Goal: Task Accomplishment & Management: Manage account settings

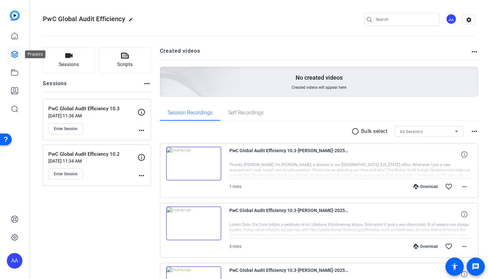
click at [10, 56] on link at bounding box center [15, 54] width 16 height 16
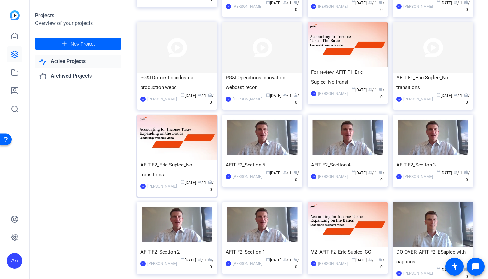
scroll to position [130, 0]
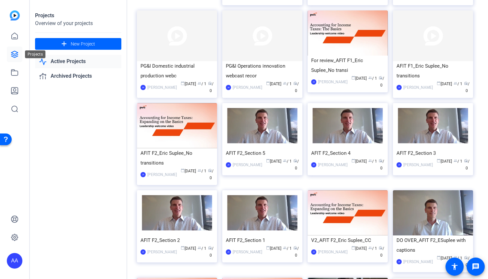
click at [15, 52] on icon at bounding box center [15, 54] width 8 height 8
click at [14, 56] on icon at bounding box center [15, 54] width 8 height 8
click at [82, 42] on span "New Project" at bounding box center [83, 44] width 24 height 7
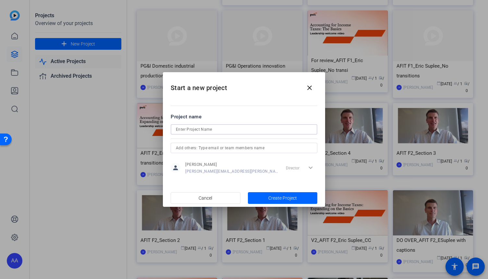
click at [221, 129] on input at bounding box center [244, 129] width 136 height 8
type input "AA + CC"
click at [281, 199] on span "Create Project" at bounding box center [282, 197] width 29 height 7
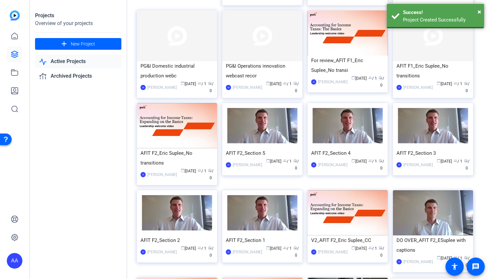
scroll to position [0, 0]
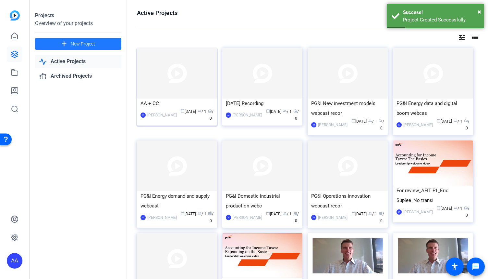
click at [171, 105] on div "AA + CC" at bounding box center [177, 103] width 73 height 10
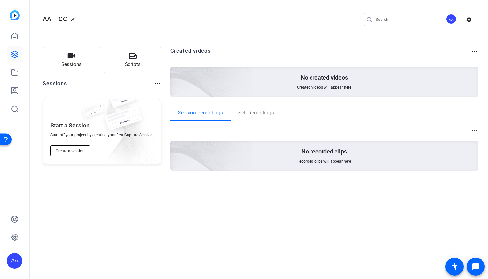
click at [78, 149] on span "Create a session" at bounding box center [70, 150] width 29 height 5
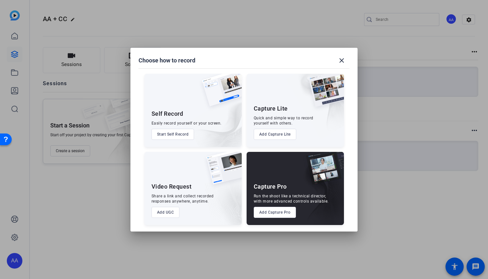
click at [271, 213] on button "Add Capture Pro" at bounding box center [275, 211] width 43 height 11
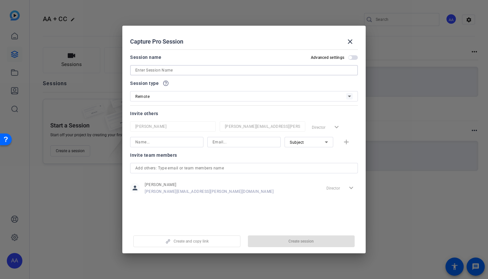
click at [166, 68] on input at bounding box center [243, 70] width 217 height 8
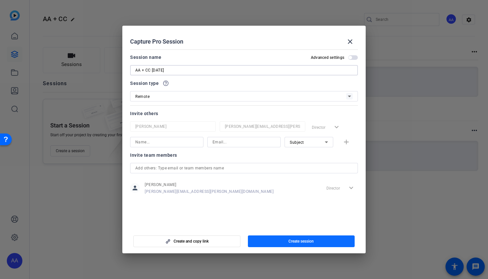
type input "AA + CC [DATE]"
click at [310, 243] on span "Create session" at bounding box center [301, 240] width 25 height 5
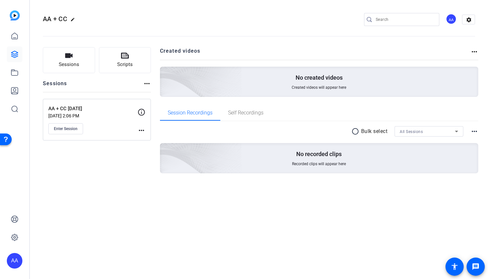
click at [142, 130] on mat-icon "more_horiz" at bounding box center [142, 130] width 8 height 8
click at [150, 140] on span "Edit Session" at bounding box center [158, 139] width 30 height 8
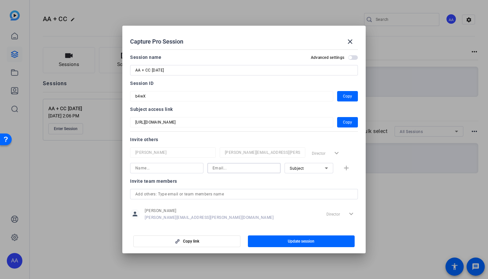
click at [221, 169] on input at bounding box center [244, 168] width 63 height 8
click at [237, 166] on input at bounding box center [244, 168] width 63 height 8
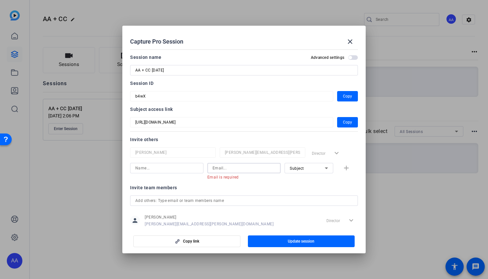
click at [220, 168] on input at bounding box center [244, 168] width 63 height 8
paste input "[EMAIL_ADDRESS][PERSON_NAME][DOMAIN_NAME]"
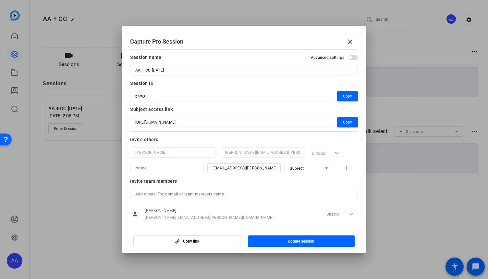
type input "[EMAIL_ADDRESS][PERSON_NAME][DOMAIN_NAME]"
click at [324, 167] on icon at bounding box center [327, 168] width 8 height 8
click at [292, 181] on span "Collaborator" at bounding box center [299, 181] width 24 height 8
drag, startPoint x: 299, startPoint y: 241, endPoint x: 303, endPoint y: 241, distance: 3.9
click at [301, 241] on span "Update session" at bounding box center [301, 240] width 27 height 5
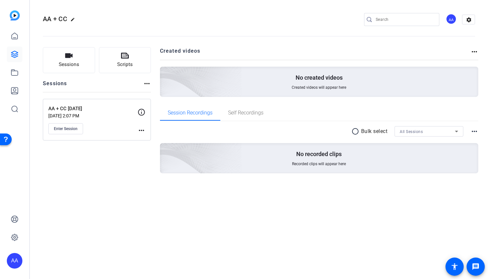
click at [215, 253] on div "AA + CC edit AA settings Sessions Scripts Sessions more_horiz AA + CC [DATE] [D…" at bounding box center [259, 139] width 458 height 279
click at [140, 129] on mat-icon "more_horiz" at bounding box center [142, 130] width 8 height 8
click at [149, 138] on span "Edit Session" at bounding box center [158, 139] width 30 height 8
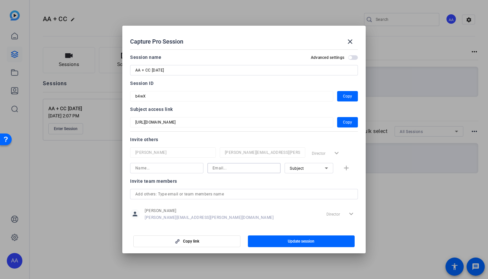
click at [227, 165] on input at bounding box center [244, 168] width 63 height 8
paste input "[EMAIL_ADDRESS][PERSON_NAME][DOMAIN_NAME]"
click at [213, 165] on input "[EMAIL_ADDRESS][PERSON_NAME][DOMAIN_NAME]" at bounding box center [244, 168] width 63 height 8
type input "[EMAIL_ADDRESS][PERSON_NAME][DOMAIN_NAME]"
click at [316, 168] on div "Subject" at bounding box center [307, 168] width 35 height 8
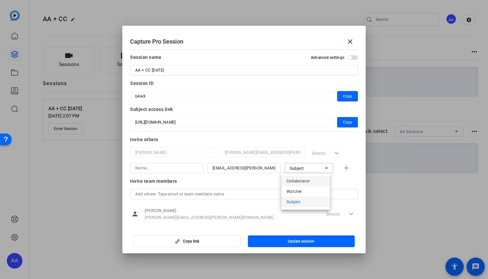
click at [307, 181] on span "Collaborator" at bounding box center [299, 181] width 24 height 8
click at [342, 167] on div "[PERSON_NAME][EMAIL_ADDRESS][PERSON_NAME][DOMAIN_NAME] Collaborator add" at bounding box center [244, 168] width 228 height 10
click at [235, 196] on input "text" at bounding box center [243, 194] width 217 height 8
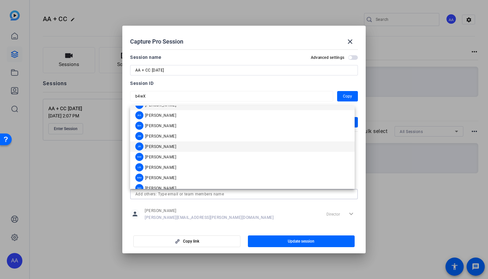
scroll to position [16, 0]
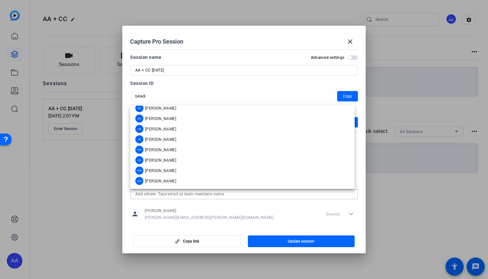
click at [200, 195] on input "text" at bounding box center [243, 194] width 217 height 8
paste input "[EMAIL_ADDRESS][PERSON_NAME][DOMAIN_NAME]"
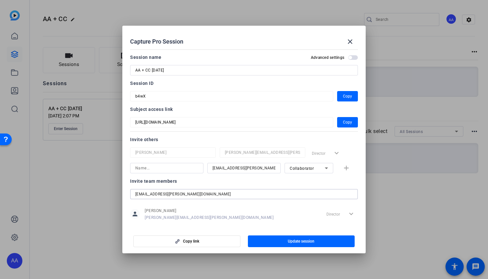
scroll to position [0, 0]
type input "[EMAIL_ADDRESS][PERSON_NAME][DOMAIN_NAME]"
click at [306, 240] on span "Update session" at bounding box center [301, 240] width 27 height 5
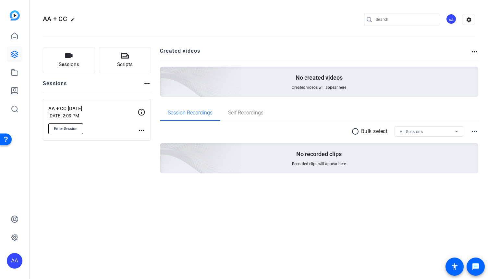
click at [77, 130] on span "Enter Session" at bounding box center [66, 128] width 24 height 5
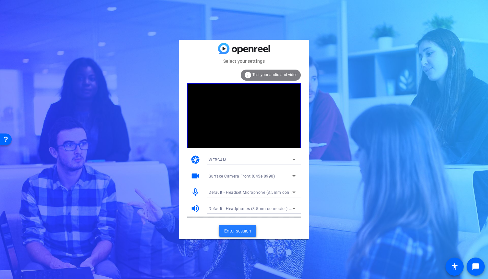
click at [243, 230] on span "Enter session" at bounding box center [237, 230] width 27 height 7
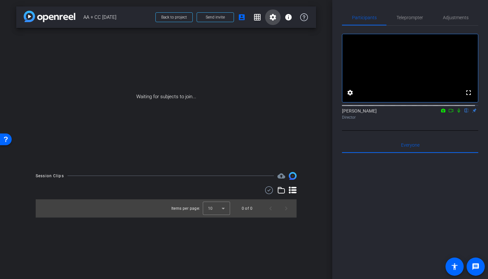
click at [270, 19] on mat-icon "settings" at bounding box center [273, 17] width 8 height 8
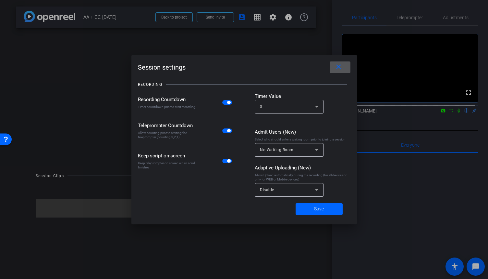
click at [303, 17] on div at bounding box center [244, 139] width 488 height 279
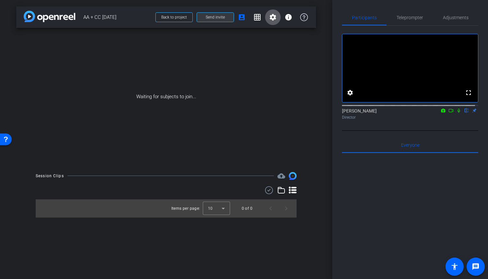
click at [212, 18] on span "Send invite" at bounding box center [215, 17] width 19 height 5
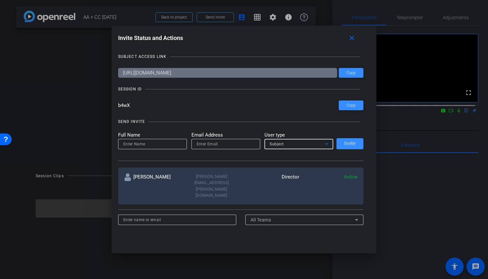
click at [311, 143] on div "Subject" at bounding box center [297, 144] width 55 height 8
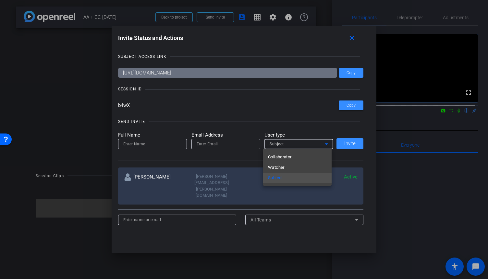
drag, startPoint x: 222, startPoint y: 146, endPoint x: 209, endPoint y: 143, distance: 13.0
click at [209, 143] on div at bounding box center [244, 139] width 488 height 279
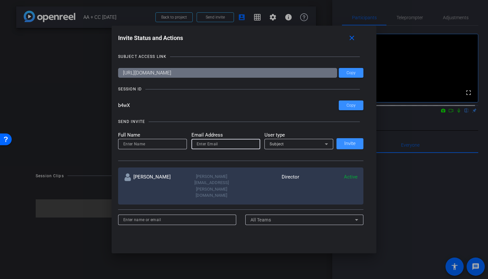
paste input "[EMAIL_ADDRESS][PERSON_NAME][DOMAIN_NAME]"
type input "[EMAIL_ADDRESS][PERSON_NAME][DOMAIN_NAME]"
click at [194, 143] on div "[EMAIL_ADDRESS][PERSON_NAME][DOMAIN_NAME]" at bounding box center [226, 144] width 69 height 10
click at [299, 144] on div "Subject" at bounding box center [297, 144] width 55 height 8
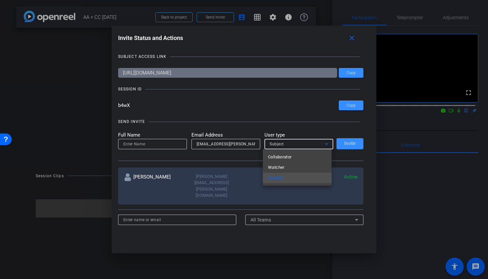
click at [131, 143] on div at bounding box center [244, 139] width 488 height 279
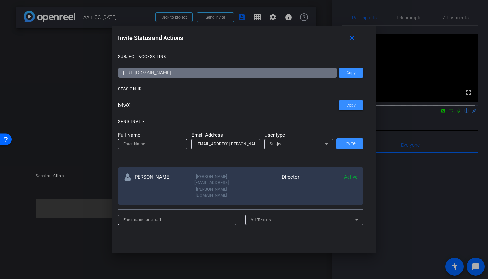
click at [138, 146] on input at bounding box center [152, 144] width 58 height 8
type input "Christie Cobb"
click at [325, 146] on icon at bounding box center [327, 144] width 8 height 8
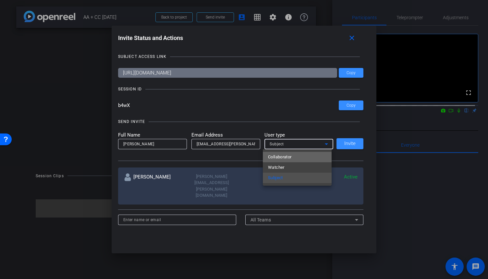
click at [296, 157] on mat-option "Collaborator" at bounding box center [297, 157] width 69 height 10
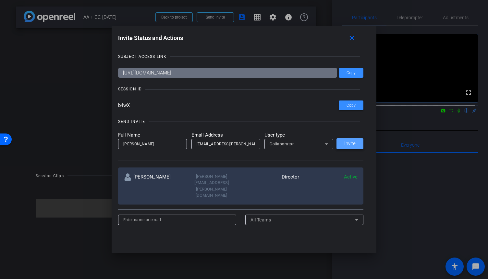
click at [342, 141] on span at bounding box center [350, 144] width 27 height 16
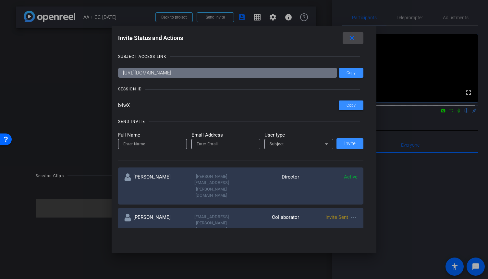
click at [355, 39] on mat-icon "close" at bounding box center [352, 38] width 8 height 8
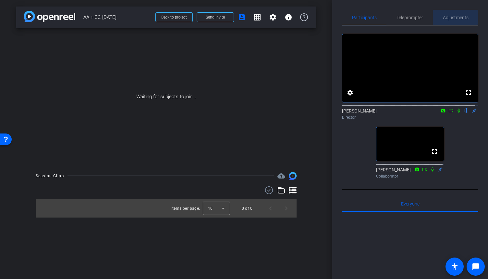
click at [450, 17] on span "Adjustments" at bounding box center [456, 17] width 26 height 5
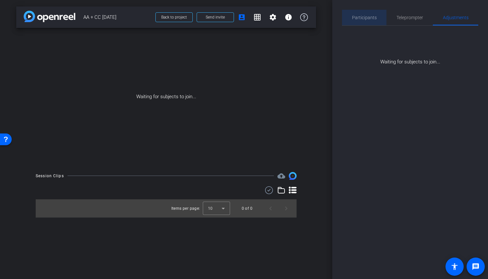
click at [373, 18] on span "Participants" at bounding box center [364, 17] width 25 height 5
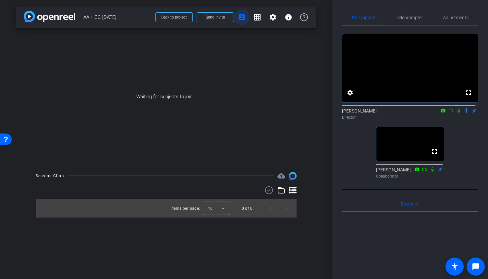
click at [243, 20] on mat-icon "account_box" at bounding box center [242, 17] width 8 height 8
click at [270, 17] on mat-icon "settings" at bounding box center [273, 17] width 8 height 8
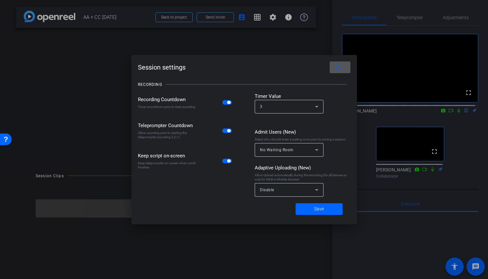
click at [260, 18] on div at bounding box center [244, 139] width 488 height 279
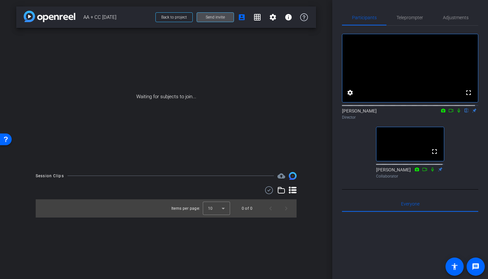
click at [226, 18] on span at bounding box center [215, 17] width 37 height 16
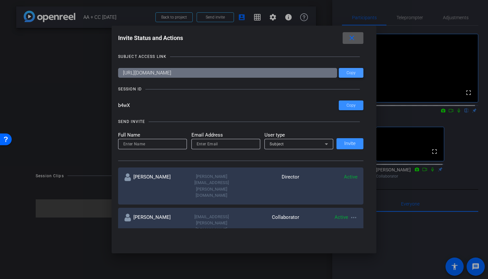
click at [347, 73] on span "Copy" at bounding box center [351, 72] width 9 height 5
click at [354, 39] on mat-icon "close" at bounding box center [352, 38] width 8 height 8
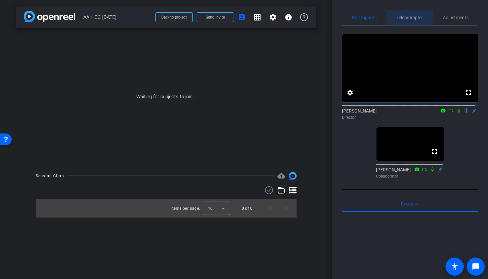
click at [410, 17] on span "Teleprompter" at bounding box center [410, 17] width 27 height 5
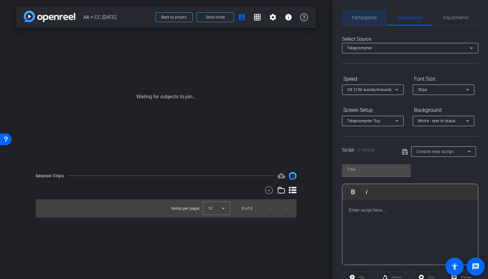
click at [373, 20] on span "Participants" at bounding box center [364, 18] width 25 height 16
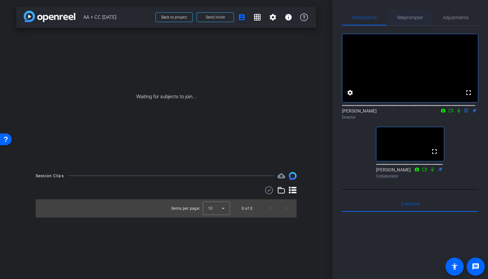
click at [414, 17] on span "Teleprompter" at bounding box center [410, 17] width 27 height 5
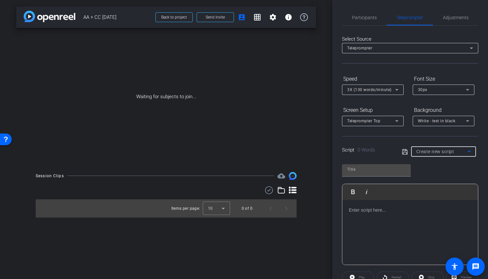
click at [447, 153] on span "Create new script" at bounding box center [435, 151] width 38 height 5
click at [359, 19] on div at bounding box center [244, 139] width 488 height 279
click at [359, 19] on span "Participants" at bounding box center [364, 17] width 25 height 5
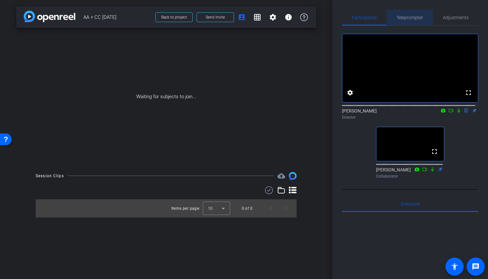
click at [402, 15] on span "Teleprompter" at bounding box center [410, 17] width 27 height 5
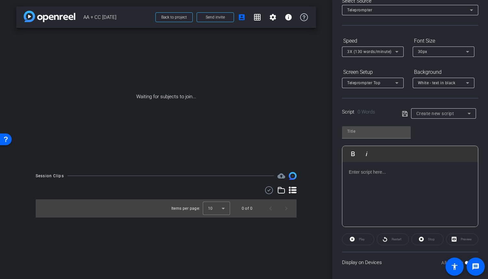
scroll to position [41, 0]
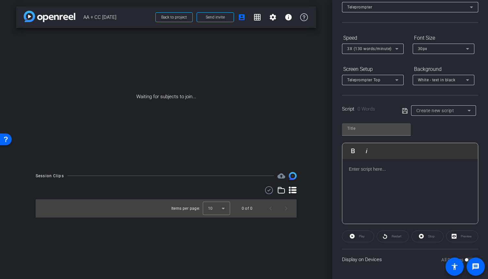
click at [394, 82] on icon at bounding box center [397, 80] width 8 height 8
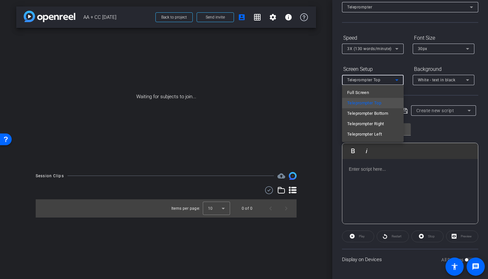
click at [408, 91] on div at bounding box center [244, 139] width 488 height 279
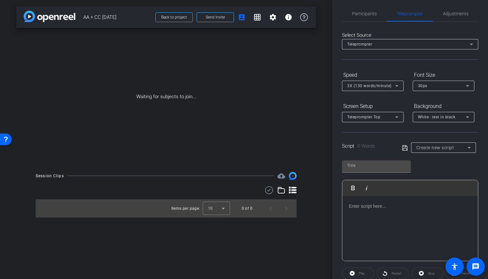
scroll to position [0, 0]
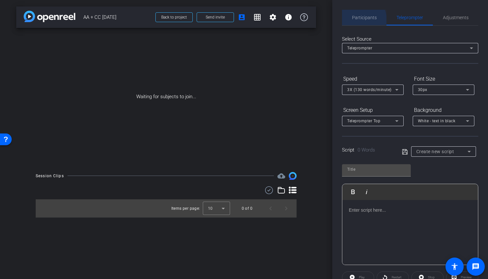
click at [356, 20] on span "Participants" at bounding box center [364, 18] width 25 height 16
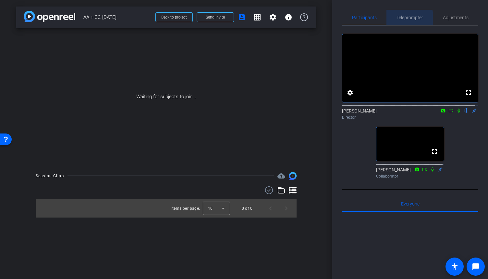
click at [400, 20] on span "Teleprompter" at bounding box center [410, 17] width 27 height 5
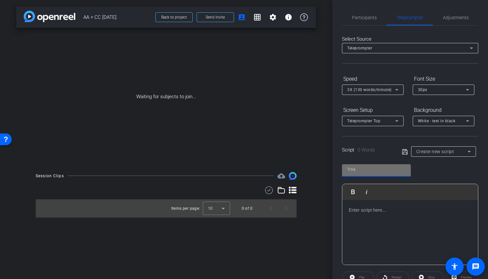
click at [362, 169] on input "text" at bounding box center [376, 169] width 58 height 8
click at [428, 167] on div "Play Play from this location Play Selected Play and display the selected text o…" at bounding box center [410, 211] width 136 height 105
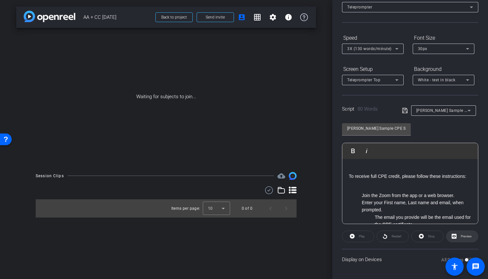
click at [455, 238] on span at bounding box center [462, 236] width 31 height 16
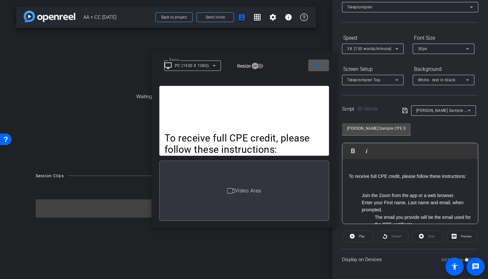
click at [321, 65] on span at bounding box center [318, 65] width 21 height 16
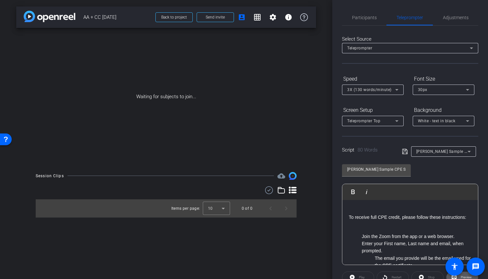
click at [395, 121] on icon at bounding box center [397, 121] width 8 height 8
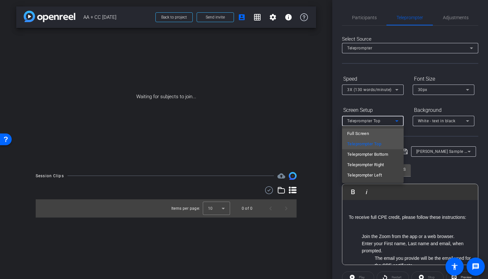
click at [386, 131] on mat-option "Full Screen" at bounding box center [373, 133] width 62 height 10
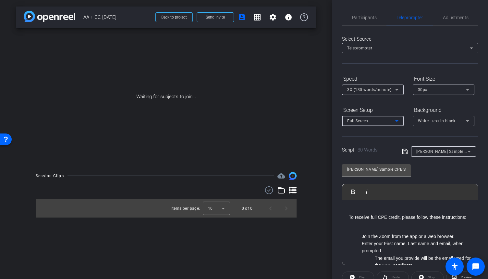
click at [395, 122] on icon at bounding box center [397, 121] width 8 height 8
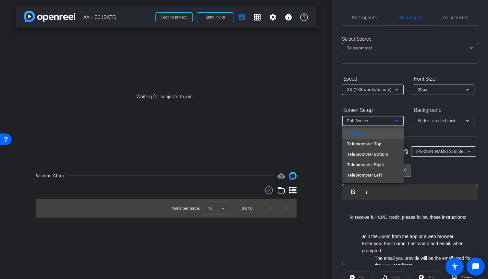
click at [411, 132] on div at bounding box center [244, 139] width 488 height 279
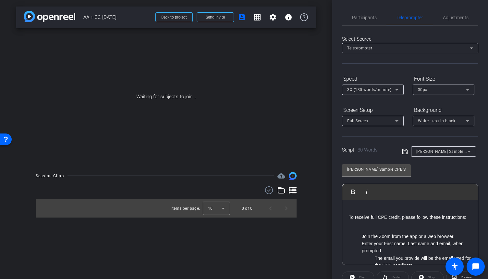
scroll to position [41, 0]
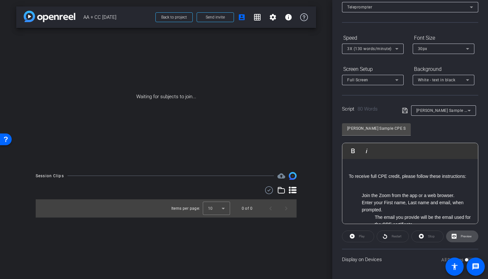
click at [462, 236] on span "Preview" at bounding box center [466, 236] width 11 height 4
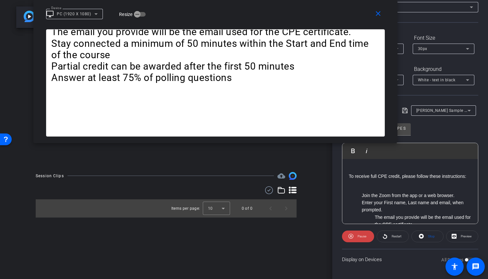
drag, startPoint x: 319, startPoint y: 80, endPoint x: 290, endPoint y: -4, distance: 88.2
click at [290, 0] on html "Accessibility Screen-Reader Guide, Feedback, and Issue Reporting | New window m…" at bounding box center [244, 139] width 488 height 279
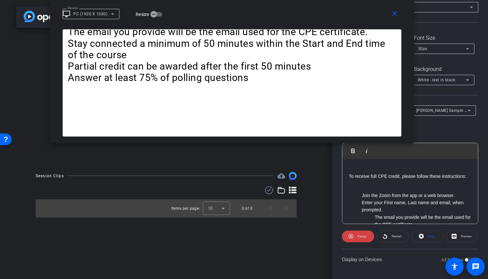
drag, startPoint x: 297, startPoint y: 17, endPoint x: 314, endPoint y: 13, distance: 17.0
click at [314, 13] on div "Device desktop_windows PC (1920 X 1080) Resize" at bounding box center [235, 13] width 344 height 11
click at [391, 16] on mat-icon "close" at bounding box center [395, 14] width 8 height 8
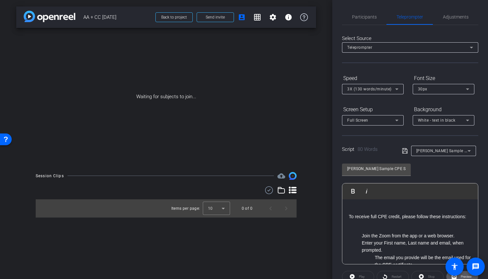
scroll to position [0, 0]
click at [367, 17] on span "Participants" at bounding box center [364, 17] width 25 height 5
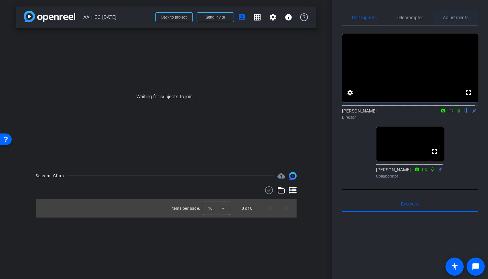
click at [447, 19] on span "Adjustments" at bounding box center [456, 17] width 26 height 5
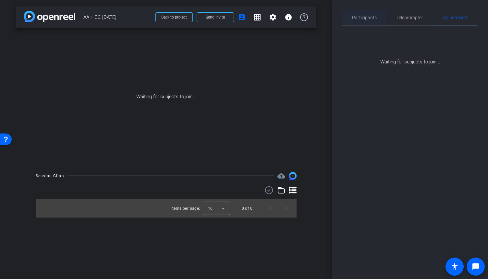
click at [373, 18] on span "Participants" at bounding box center [364, 17] width 25 height 5
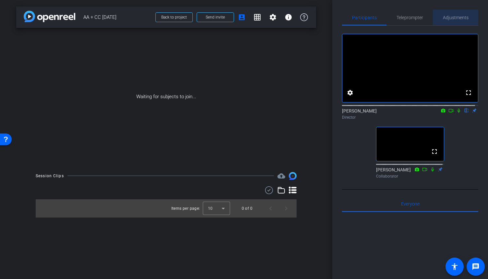
click at [465, 18] on span "Adjustments" at bounding box center [456, 17] width 26 height 5
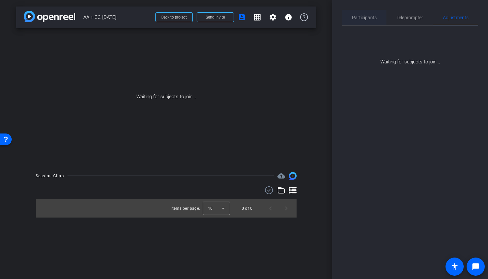
click at [364, 16] on span "Participants" at bounding box center [364, 17] width 25 height 5
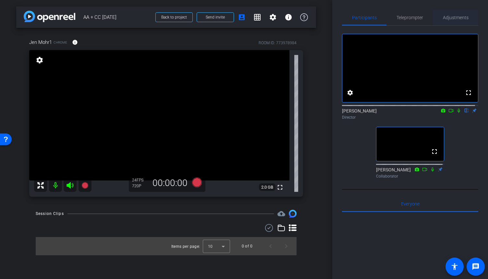
click at [455, 18] on span "Adjustments" at bounding box center [456, 17] width 26 height 5
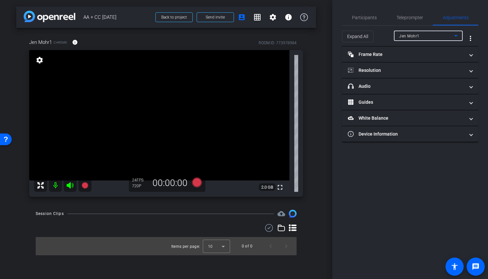
click at [456, 37] on icon at bounding box center [456, 36] width 8 height 8
click at [457, 35] on div at bounding box center [244, 139] width 488 height 279
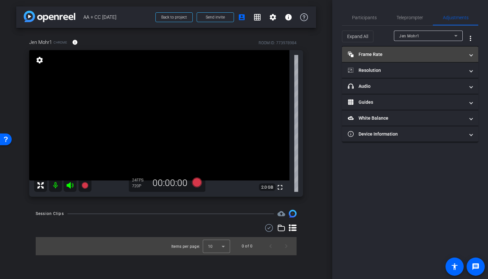
click at [469, 55] on span "Frame Rate Frame Rate" at bounding box center [409, 54] width 122 height 7
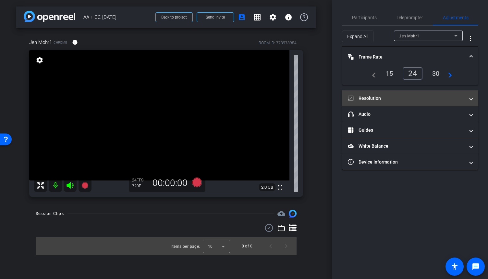
click at [472, 97] on span at bounding box center [471, 98] width 3 height 7
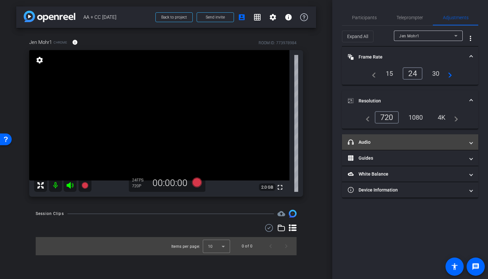
click at [471, 144] on span at bounding box center [471, 142] width 3 height 7
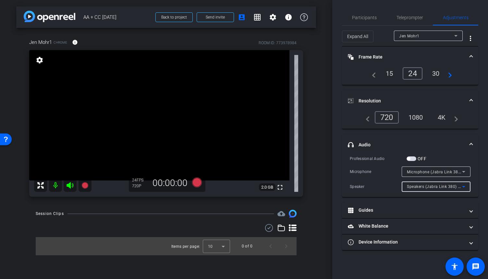
click at [464, 186] on icon at bounding box center [463, 187] width 3 height 2
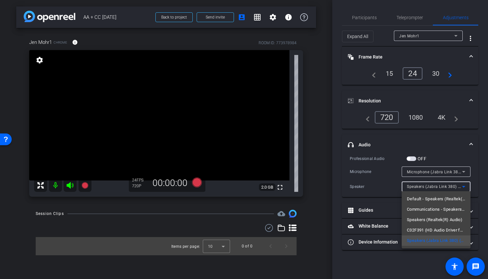
click at [477, 174] on div at bounding box center [244, 139] width 488 height 279
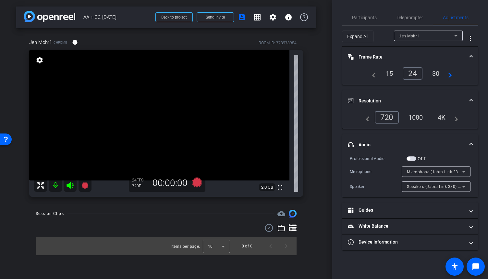
click at [465, 171] on icon at bounding box center [464, 171] width 8 height 8
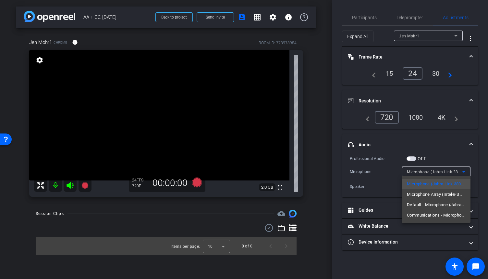
click at [465, 171] on div at bounding box center [244, 139] width 488 height 279
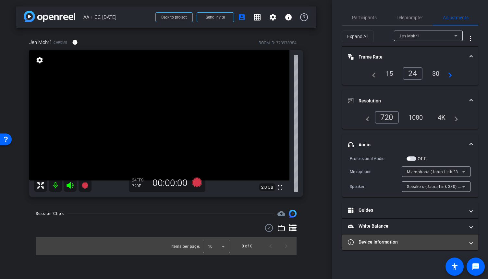
click at [472, 242] on span at bounding box center [471, 241] width 3 height 7
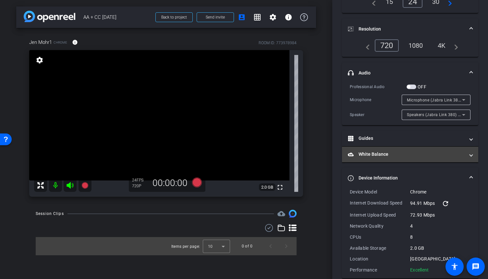
scroll to position [80, 0]
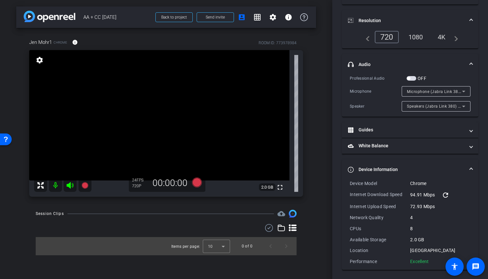
click at [470, 166] on span at bounding box center [471, 169] width 3 height 7
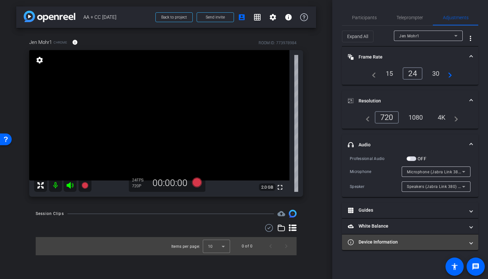
scroll to position [0, 0]
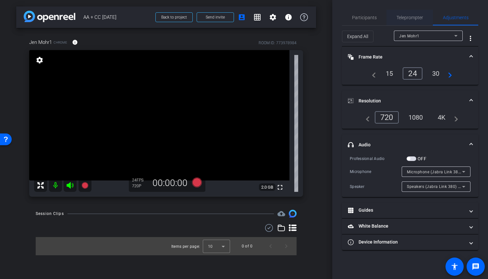
click at [411, 17] on span "Teleprompter" at bounding box center [410, 17] width 27 height 5
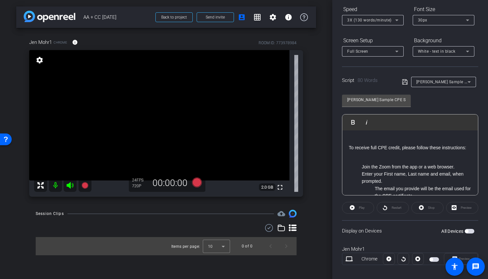
scroll to position [76, 0]
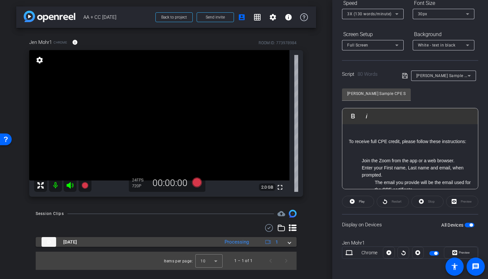
click at [289, 241] on span at bounding box center [289, 241] width 3 height 7
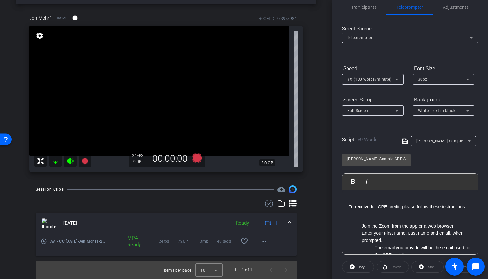
scroll to position [0, 0]
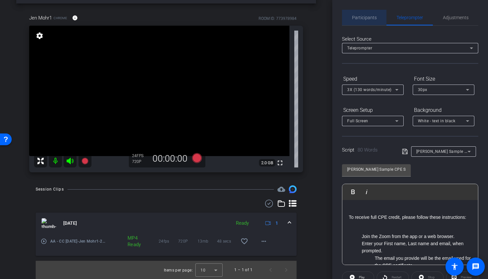
click at [371, 16] on span "Participants" at bounding box center [364, 17] width 25 height 5
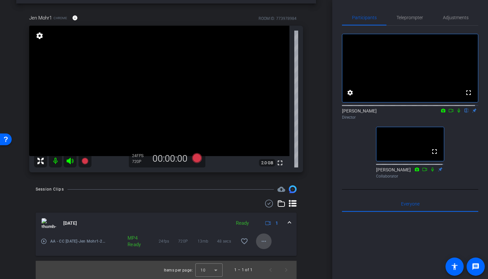
click at [265, 240] on span at bounding box center [264, 241] width 16 height 16
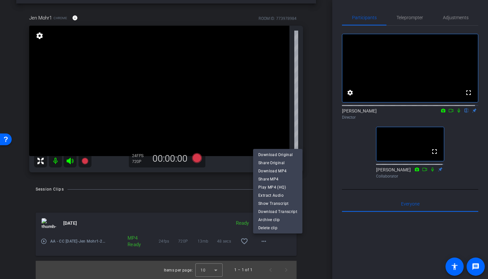
click at [95, 241] on div at bounding box center [244, 139] width 488 height 279
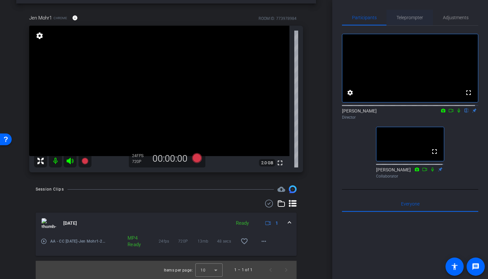
click at [400, 22] on span "Teleprompter" at bounding box center [410, 18] width 27 height 16
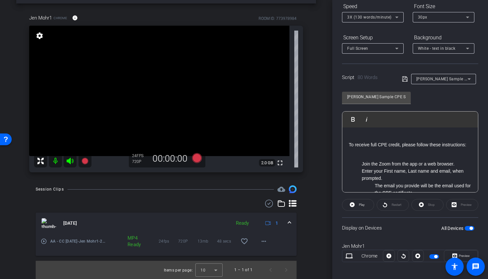
scroll to position [76, 0]
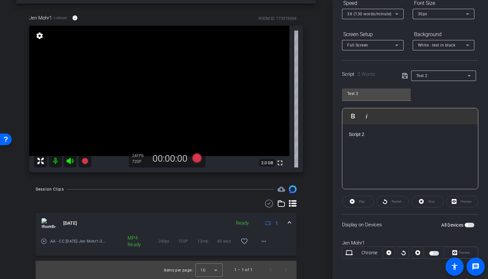
click at [465, 77] on icon at bounding box center [469, 76] width 8 height 8
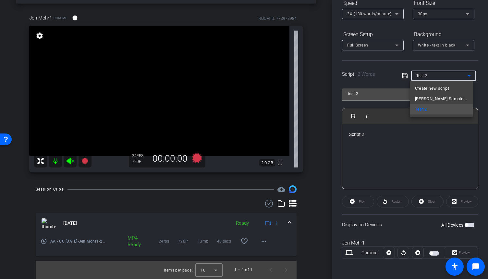
click at [340, 105] on div at bounding box center [244, 139] width 488 height 279
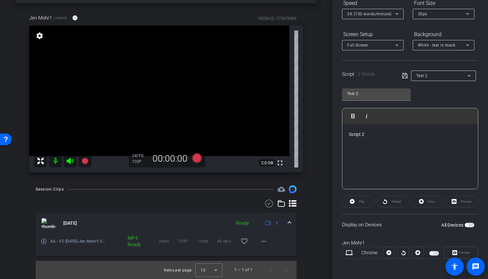
type input "Christie's Sample CPE Script 1"
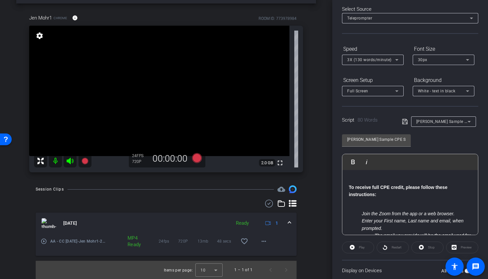
scroll to position [0, 0]
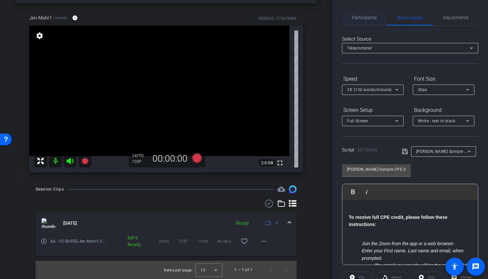
click at [367, 22] on span "Participants" at bounding box center [364, 18] width 25 height 16
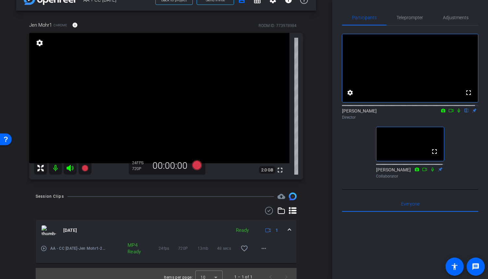
scroll to position [24, 0]
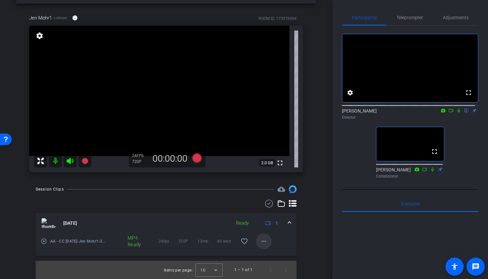
click at [260, 240] on mat-icon "more_horiz" at bounding box center [264, 241] width 8 height 8
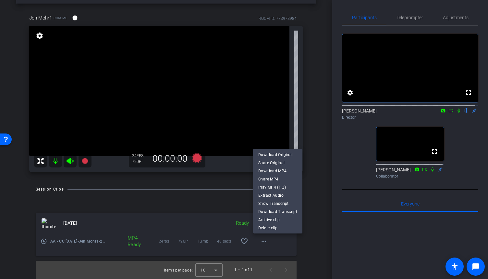
click at [213, 198] on div at bounding box center [244, 139] width 488 height 279
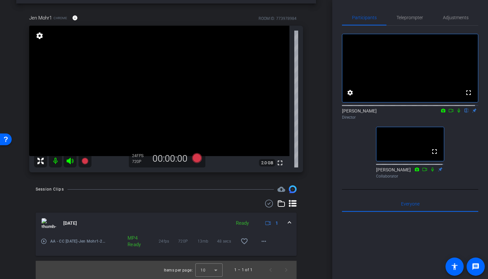
scroll to position [0, 0]
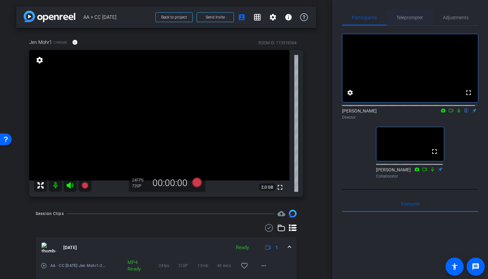
click at [413, 18] on span "Teleprompter" at bounding box center [410, 17] width 27 height 5
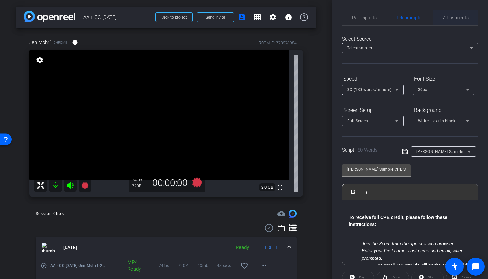
click at [453, 22] on span "Adjustments" at bounding box center [456, 18] width 26 height 16
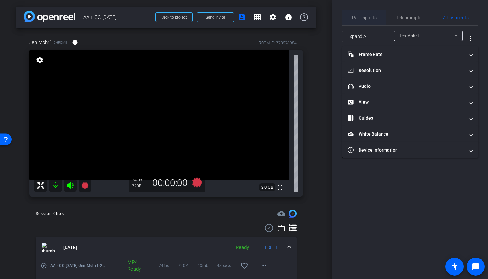
click at [368, 19] on span "Participants" at bounding box center [364, 17] width 25 height 5
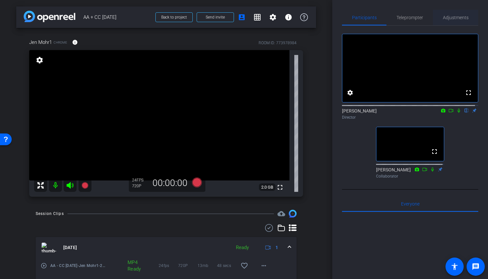
click at [445, 18] on span "Adjustments" at bounding box center [456, 17] width 26 height 5
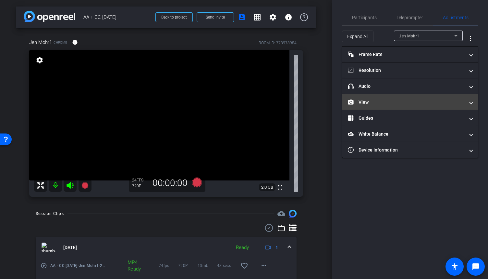
click at [471, 103] on span at bounding box center [471, 102] width 3 height 7
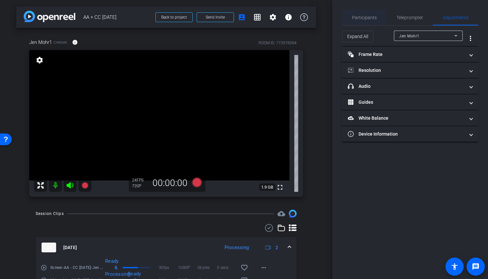
click at [369, 18] on span "Participants" at bounding box center [364, 17] width 25 height 5
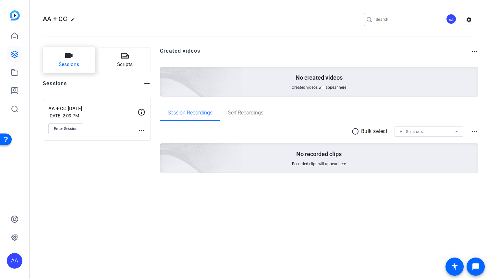
click at [61, 65] on span "Sessions" at bounding box center [69, 64] width 20 height 7
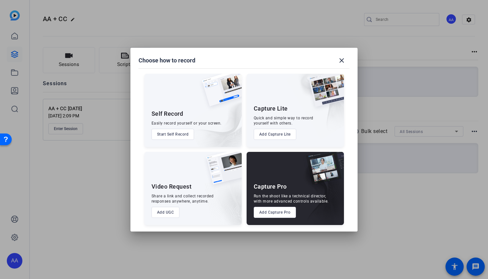
click at [161, 214] on button "Add UGC" at bounding box center [166, 211] width 28 height 11
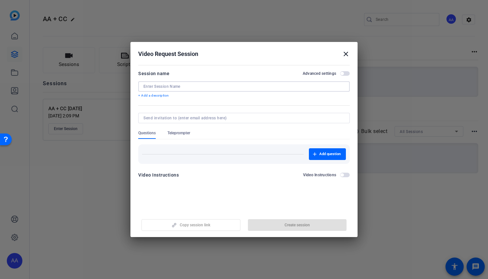
click at [183, 87] on input at bounding box center [243, 86] width 201 height 5
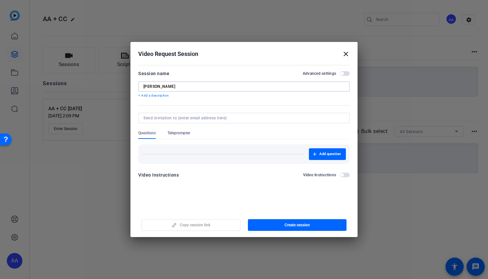
type input "Christie Solo"
click at [193, 117] on input at bounding box center [242, 117] width 199 height 5
paste input "[URL][DOMAIN_NAME]"
type input "[URL][DOMAIN_NAME]"
click at [218, 115] on input at bounding box center [242, 117] width 199 height 5
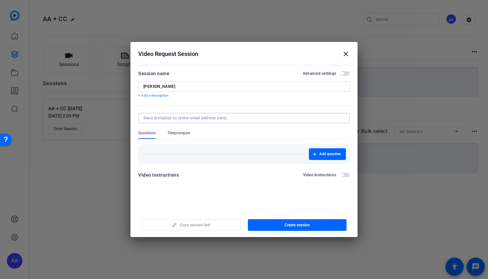
paste input "[EMAIL_ADDRESS][PERSON_NAME][DOMAIN_NAME]"
type input "[EMAIL_ADDRESS][PERSON_NAME][DOMAIN_NAME]"
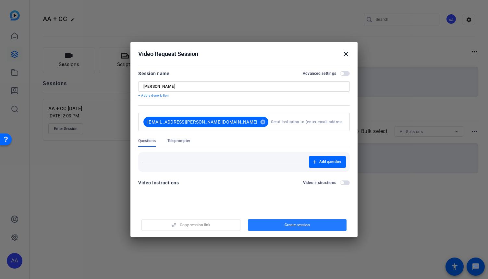
click at [301, 224] on span "Create session" at bounding box center [297, 224] width 25 height 5
click at [287, 224] on span "Update session" at bounding box center [297, 224] width 27 height 5
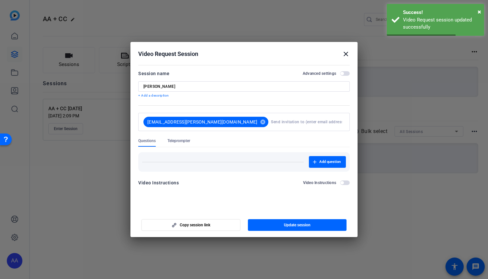
click at [346, 53] on mat-icon "close" at bounding box center [346, 54] width 8 height 8
